Goal: Information Seeking & Learning: Learn about a topic

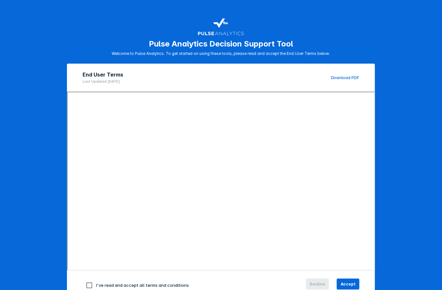
click at [87, 281] on input "checkbox" at bounding box center [89, 286] width 14 height 14
checkbox input "true"
click at [361, 281] on div "I've read and accept all terms and conditions Decline Accept" at bounding box center [221, 285] width 308 height 29
click at [353, 281] on div "I've read and accept all terms and conditions Decline Accept" at bounding box center [221, 285] width 308 height 29
click at [353, 282] on button "Accept" at bounding box center [348, 284] width 23 height 11
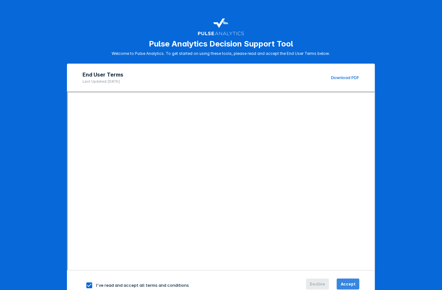
click at [345, 279] on button "Accept" at bounding box center [348, 284] width 23 height 11
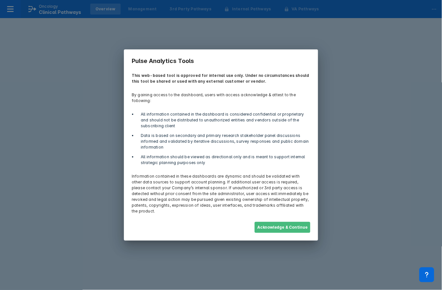
click at [288, 222] on button "Acknowledge & Continue" at bounding box center [282, 227] width 56 height 11
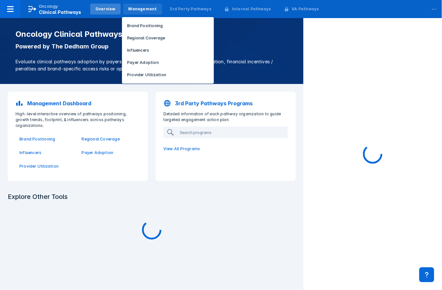
click at [151, 11] on div "Management" at bounding box center [142, 9] width 39 height 11
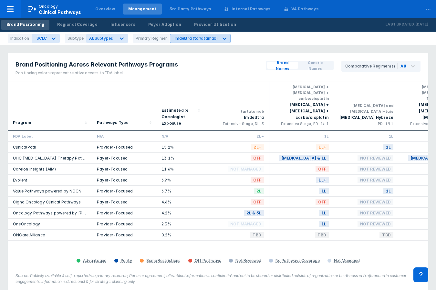
click at [221, 37] on icon at bounding box center [224, 38] width 6 height 6
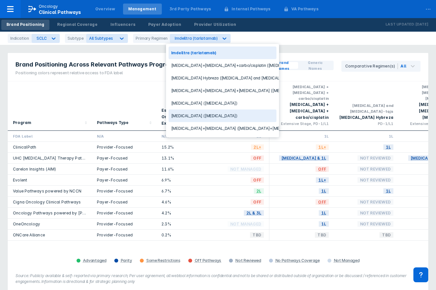
click at [204, 114] on div "[MEDICAL_DATA] ([MEDICAL_DATA])" at bounding box center [223, 116] width 108 height 13
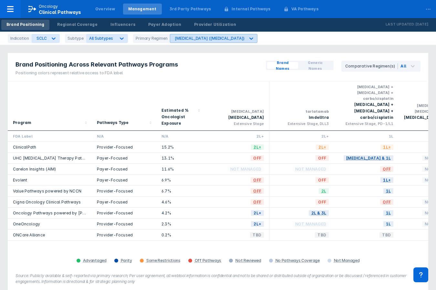
click at [205, 37] on div "[MEDICAL_DATA] ([MEDICAL_DATA])" at bounding box center [210, 38] width 70 height 5
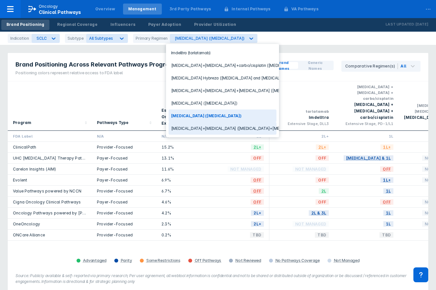
click at [198, 131] on div "[MEDICAL_DATA]+[MEDICAL_DATA] ([MEDICAL_DATA]+[MEDICAL_DATA])" at bounding box center [223, 128] width 108 height 13
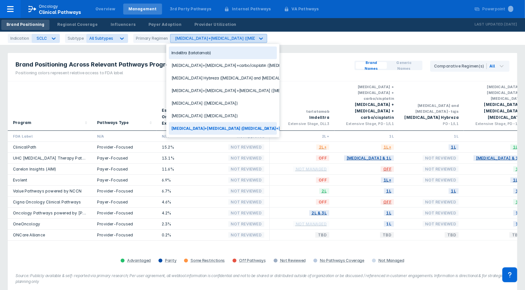
click at [258, 36] on icon at bounding box center [261, 38] width 6 height 6
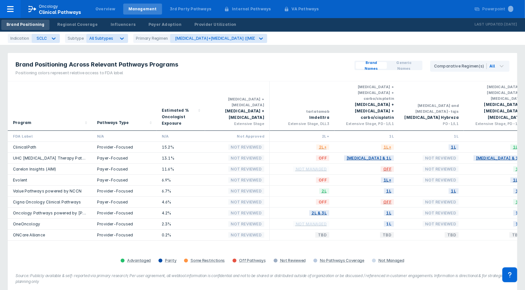
click at [343, 47] on div "Brand Positioning Across Relevant Pathways Programs Positioning colors represen…" at bounding box center [262, 249] width 525 height 499
drag, startPoint x: 91, startPoint y: 130, endPoint x: 471, endPoint y: 131, distance: 379.8
click at [441, 142] on div "ClinicalPath Provider-Focused 15.2% Not Reviewed 2L+ 1L+ 1L 1L+ OFF 2L+" at bounding box center [333, 147] width 650 height 11
click at [285, 131] on div "2L+" at bounding box center [302, 136] width 65 height 11
drag, startPoint x: 294, startPoint y: 134, endPoint x: 399, endPoint y: 132, distance: 104.8
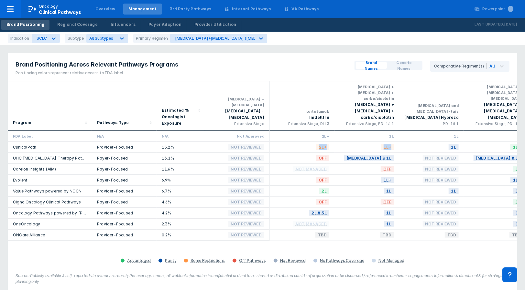
click at [399, 142] on div "ClinicalPath Provider-Focused 15.2% Not Reviewed 2L+ 1L+ 1L 1L+ OFF 2L+" at bounding box center [333, 147] width 650 height 11
drag, startPoint x: 399, startPoint y: 132, endPoint x: 415, endPoint y: 135, distance: 16.2
click at [415, 144] on div "1L" at bounding box center [431, 146] width 54 height 5
drag, startPoint x: 385, startPoint y: 136, endPoint x: 320, endPoint y: 138, distance: 65.0
click at [320, 142] on div "ClinicalPath Provider-Focused 15.2% Not Reviewed 2L+ 1L+ 1L 1L+ OFF 2L+" at bounding box center [333, 147] width 650 height 11
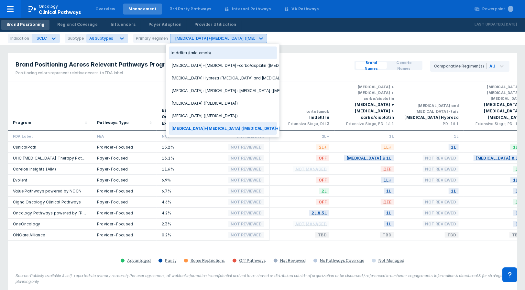
click at [218, 37] on div "[MEDICAL_DATA]+[MEDICAL_DATA] ([MEDICAL_DATA]+[MEDICAL_DATA])" at bounding box center [245, 38] width 141 height 5
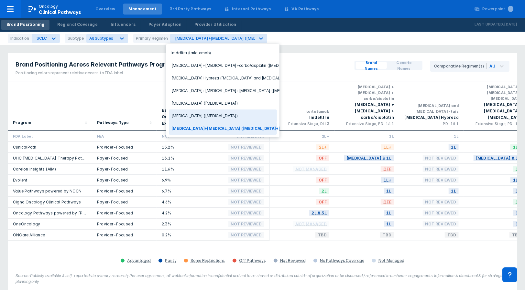
click at [203, 116] on div "[MEDICAL_DATA] ([MEDICAL_DATA])" at bounding box center [223, 116] width 108 height 13
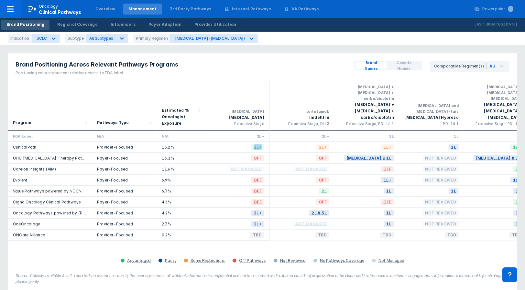
drag, startPoint x: 234, startPoint y: 133, endPoint x: 279, endPoint y: 132, distance: 44.6
click at [279, 142] on div "ClinicalPath Provider-Focused 15.2% 2L+ 2L+ 1L+ 1L 1L+ OFF Not Reviewed" at bounding box center [333, 147] width 650 height 11
copy span "2L+"
click at [218, 22] on div "Provider Utilization" at bounding box center [215, 25] width 42 height 6
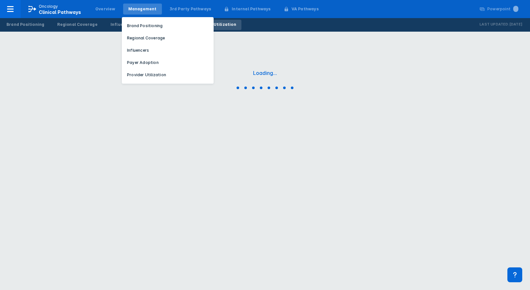
click at [146, 10] on div "Management" at bounding box center [142, 9] width 28 height 6
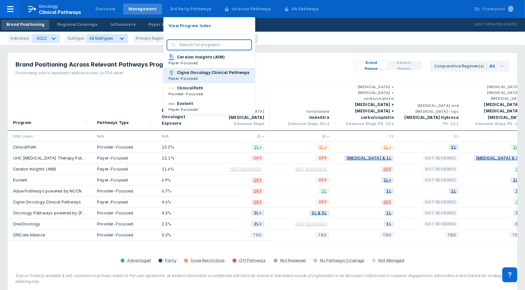
scroll to position [36, 0]
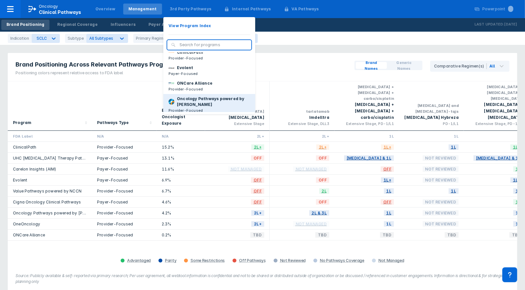
click at [188, 105] on p "Oncology Pathways powered by [PERSON_NAME]" at bounding box center [213, 102] width 73 height 12
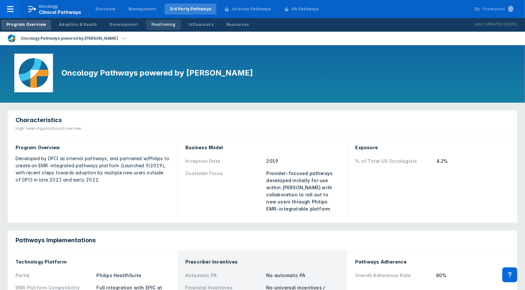
click at [151, 23] on div "Positioning" at bounding box center [163, 25] width 24 height 6
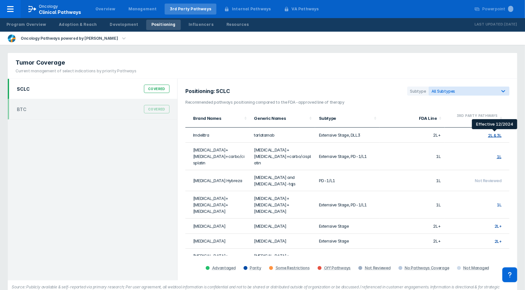
click at [441, 135] on div "2L & 3L" at bounding box center [494, 135] width 13 height 5
click at [441, 137] on div "2L & 3L" at bounding box center [494, 135] width 13 height 5
click at [441, 133] on div "2L & 3L" at bounding box center [494, 135] width 13 height 5
click at [441, 136] on div "2L & 3L" at bounding box center [494, 135] width 13 height 5
click at [441, 135] on div "2L & 3L" at bounding box center [494, 135] width 13 height 5
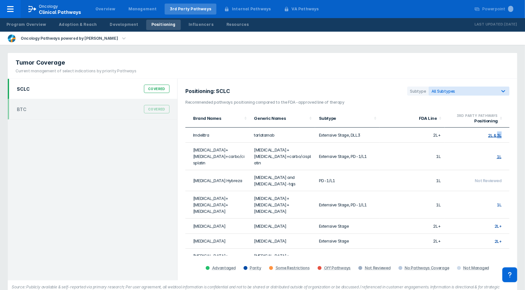
click at [441, 134] on div "2L & 3L" at bounding box center [494, 135] width 13 height 5
click at [441, 224] on span "2L+" at bounding box center [497, 226] width 7 height 5
drag, startPoint x: 499, startPoint y: 211, endPoint x: 495, endPoint y: 230, distance: 19.1
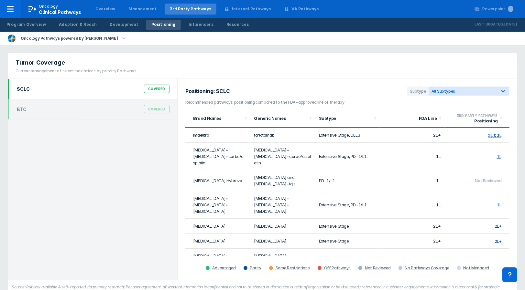
click at [441, 239] on span "2L+" at bounding box center [497, 241] width 7 height 5
drag, startPoint x: 495, startPoint y: 230, endPoint x: 486, endPoint y: 218, distance: 14.8
click at [441, 219] on td "2L+" at bounding box center [476, 226] width 65 height 15
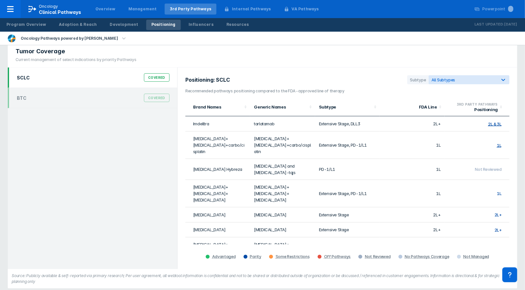
scroll to position [17, 0]
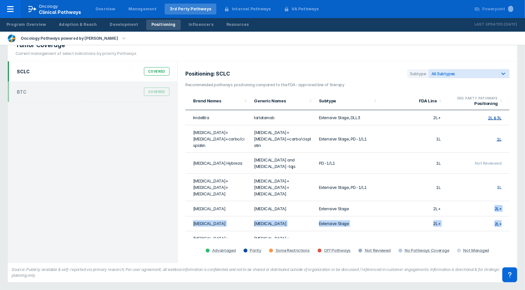
drag, startPoint x: 505, startPoint y: 212, endPoint x: 495, endPoint y: 188, distance: 25.5
click at [441, 188] on tbody "Imdelltra tarlatamab Extensive Stage, DLL3 2L+ 2L & 3L [MEDICAL_DATA]+[MEDICAL_…" at bounding box center [347, 181] width 324 height 142
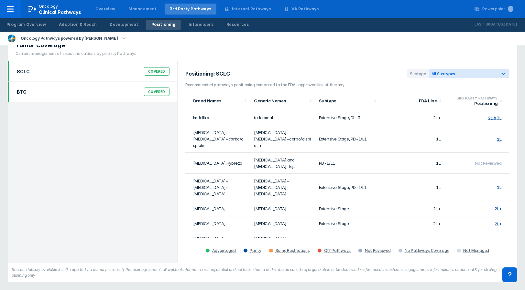
click at [60, 85] on div "BTC Covered" at bounding box center [92, 92] width 169 height 20
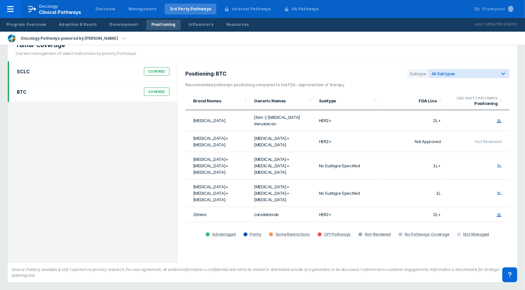
click at [72, 70] on div "SCLC Covered" at bounding box center [93, 71] width 160 height 12
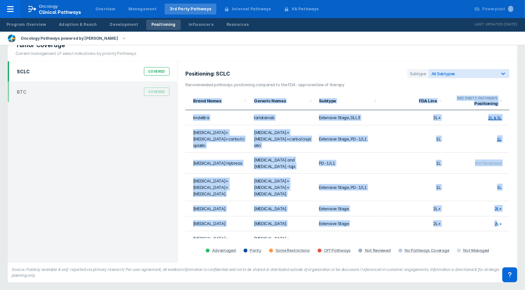
drag, startPoint x: 510, startPoint y: 211, endPoint x: 496, endPoint y: 207, distance: 15.2
click at [441, 207] on div "Positioning: SCLC Subtype All Subtypes Recommended pathways positioning compare…" at bounding box center [346, 162] width 339 height 202
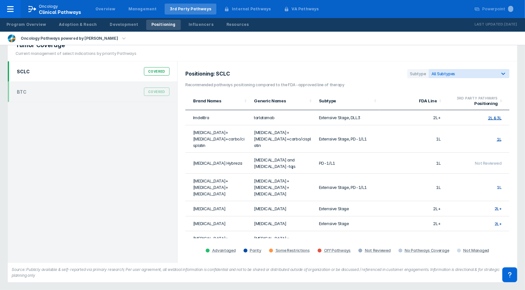
drag, startPoint x: 496, startPoint y: 207, endPoint x: 505, endPoint y: 114, distance: 93.6
click at [441, 114] on td "2L & 3L" at bounding box center [476, 117] width 65 height 15
drag, startPoint x: 505, startPoint y: 119, endPoint x: 483, endPoint y: 122, distance: 22.5
click at [441, 122] on td "2L & 3L" at bounding box center [476, 117] width 65 height 15
drag, startPoint x: 508, startPoint y: 179, endPoint x: 493, endPoint y: 180, distance: 15.3
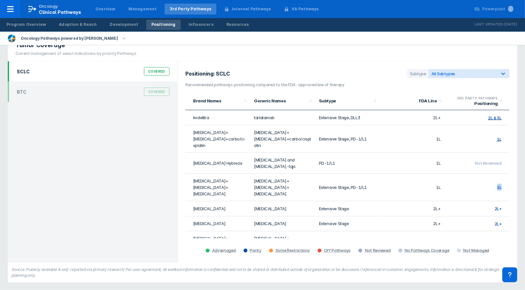
click at [441, 180] on td "1L" at bounding box center [476, 187] width 65 height 27
drag, startPoint x: 493, startPoint y: 180, endPoint x: 508, endPoint y: 195, distance: 20.8
click at [441, 201] on td "2L+" at bounding box center [476, 208] width 65 height 15
drag, startPoint x: 508, startPoint y: 195, endPoint x: 483, endPoint y: 192, distance: 25.0
click at [441, 201] on td "2L+" at bounding box center [476, 208] width 65 height 15
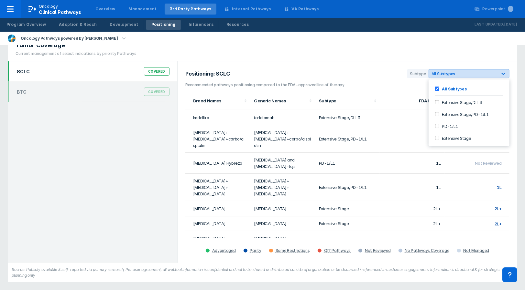
click at [441, 71] on div "All Subtypes" at bounding box center [462, 73] width 63 height 5
click at [439, 137] on label "Extensive Stage" at bounding box center [455, 137] width 32 height 5
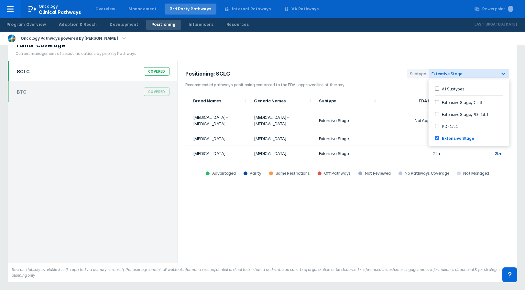
click at [418, 193] on div "Positioning: SCLC Subtype option Extensive Stage, selected. 5 results available…" at bounding box center [346, 162] width 339 height 202
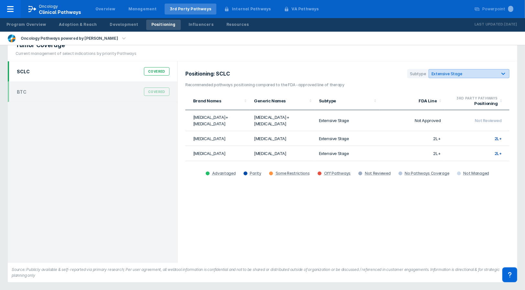
click at [441, 71] on div "Extensive Stage" at bounding box center [462, 73] width 63 height 5
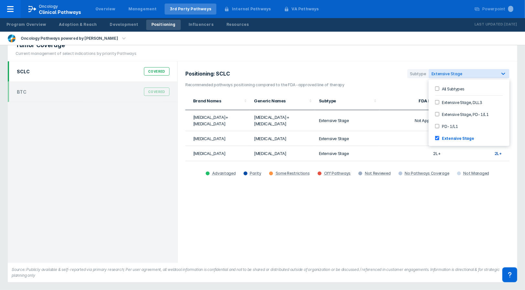
click at [441, 88] on div "All Subtypes" at bounding box center [469, 88] width 76 height 11
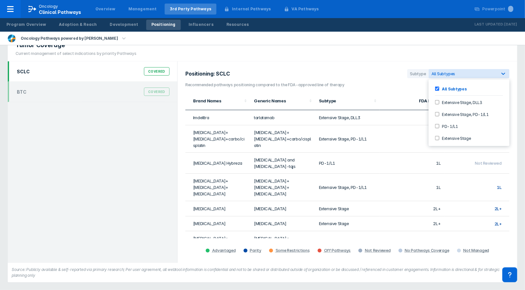
click at [199, 260] on div "Positioning: SCLC Subtype option All Subtypes, selected. 5 results available. U…" at bounding box center [346, 162] width 339 height 202
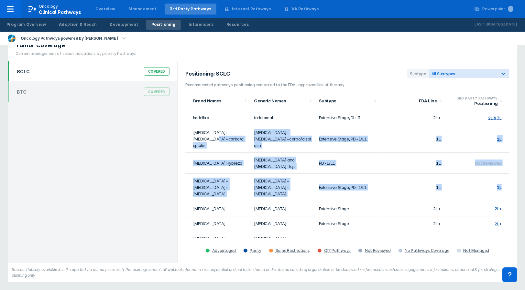
drag, startPoint x: 504, startPoint y: 178, endPoint x: 194, endPoint y: 143, distance: 312.3
click at [194, 143] on tbody "Imdelltra tarlatamab Extensive Stage, DLL3 2L+ 2L & 3L [MEDICAL_DATA]+[MEDICAL_…" at bounding box center [347, 181] width 324 height 142
